Goal: Task Accomplishment & Management: Use online tool/utility

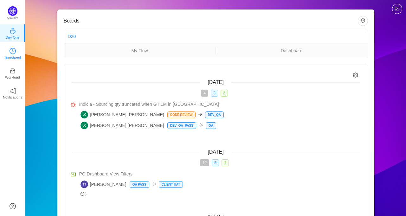
click at [13, 54] on p "TimeSpent" at bounding box center [12, 57] width 17 height 6
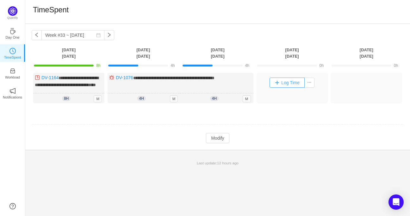
click at [282, 83] on button "Log Time" at bounding box center [287, 83] width 35 height 10
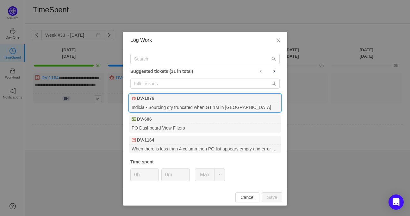
click at [209, 100] on div "DV-1076" at bounding box center [205, 98] width 152 height 9
click at [156, 172] on icon "icon: up" at bounding box center [156, 173] width 2 height 2
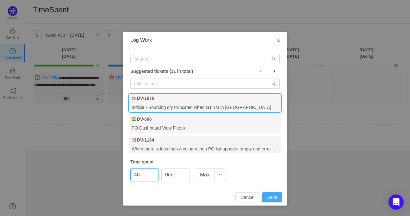
click at [274, 198] on button "Save" at bounding box center [272, 197] width 20 height 10
type input "0h"
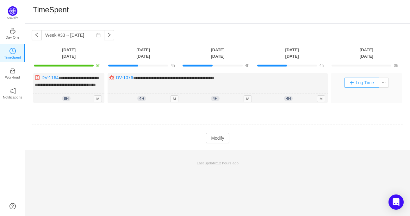
click at [351, 80] on button "Log Time" at bounding box center [362, 83] width 35 height 10
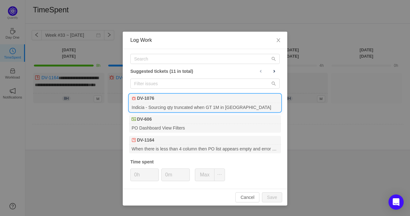
click at [221, 105] on div "Indicia - Sourcing qty truncated when GT 1M in [GEOGRAPHIC_DATA]" at bounding box center [205, 107] width 152 height 9
click at [157, 173] on span "Increase Value" at bounding box center [155, 172] width 7 height 7
click at [156, 173] on icon "icon: up" at bounding box center [156, 172] width 2 height 1
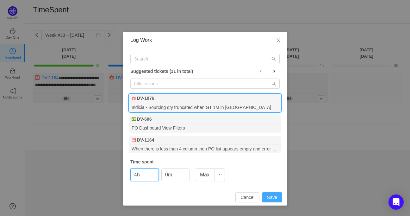
click at [274, 196] on button "Save" at bounding box center [272, 197] width 20 height 10
type input "0h"
